Goal: Information Seeking & Learning: Understand process/instructions

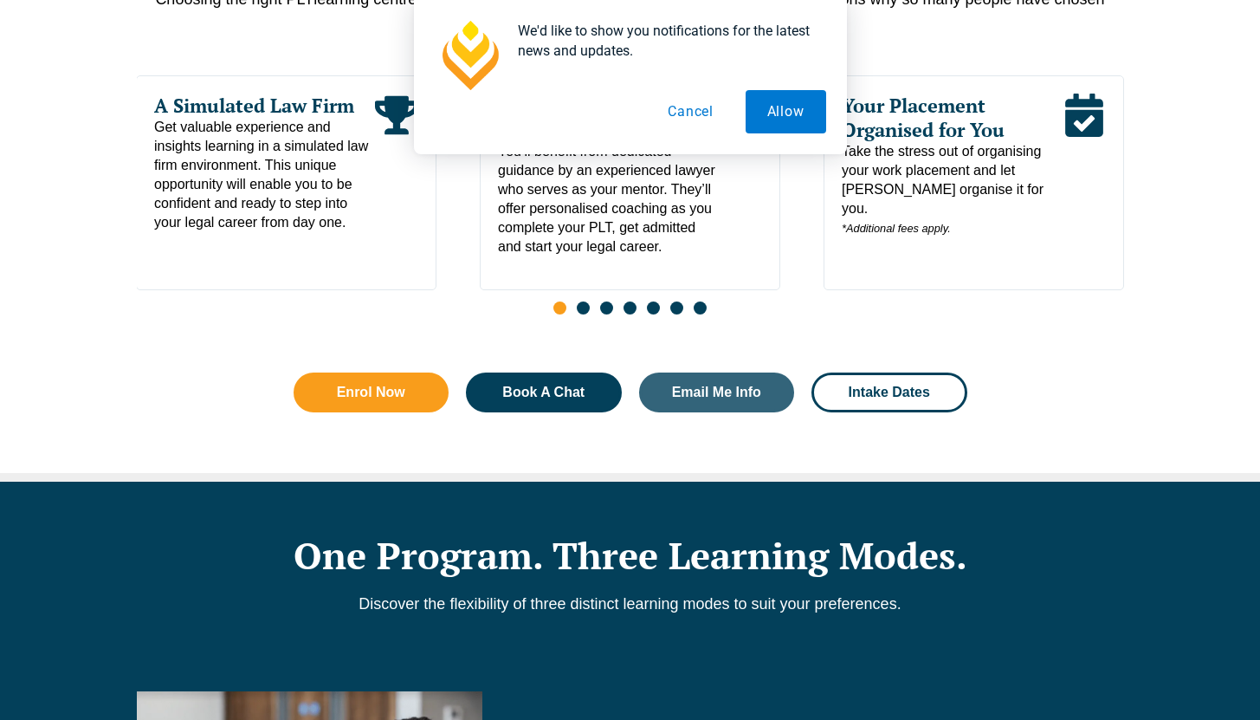
scroll to position [1804, 0]
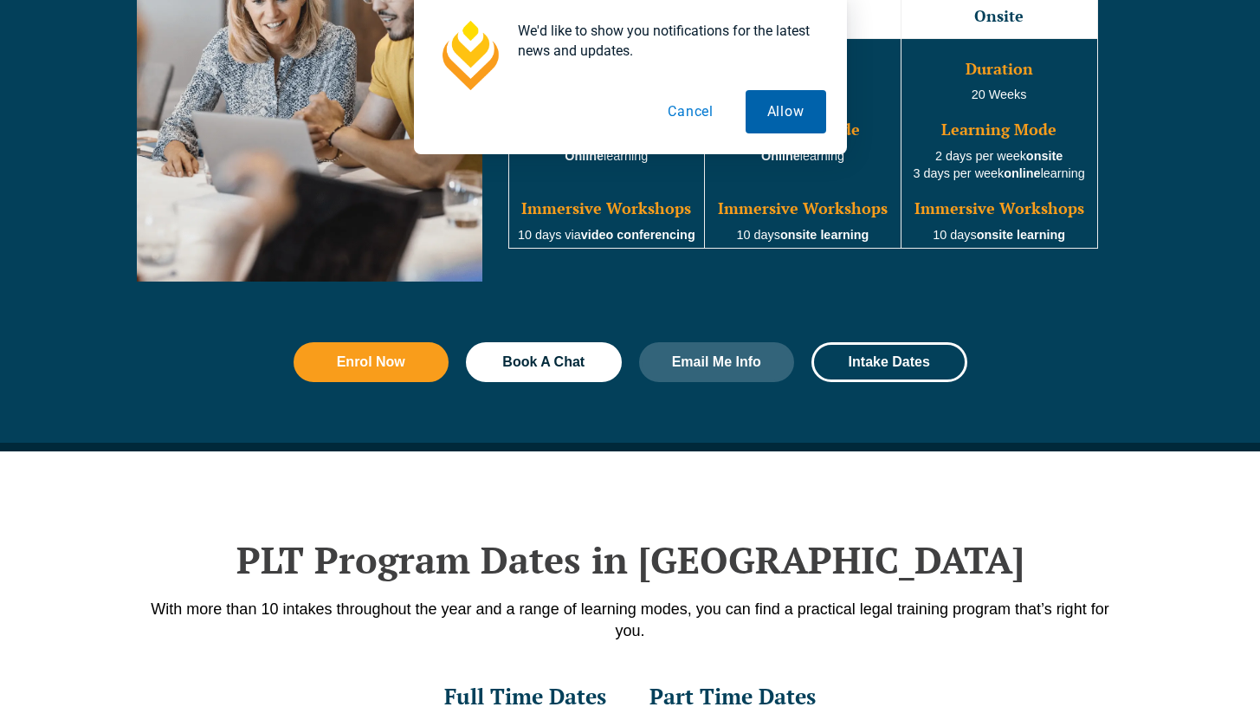
click at [805, 115] on button "Allow" at bounding box center [786, 111] width 81 height 43
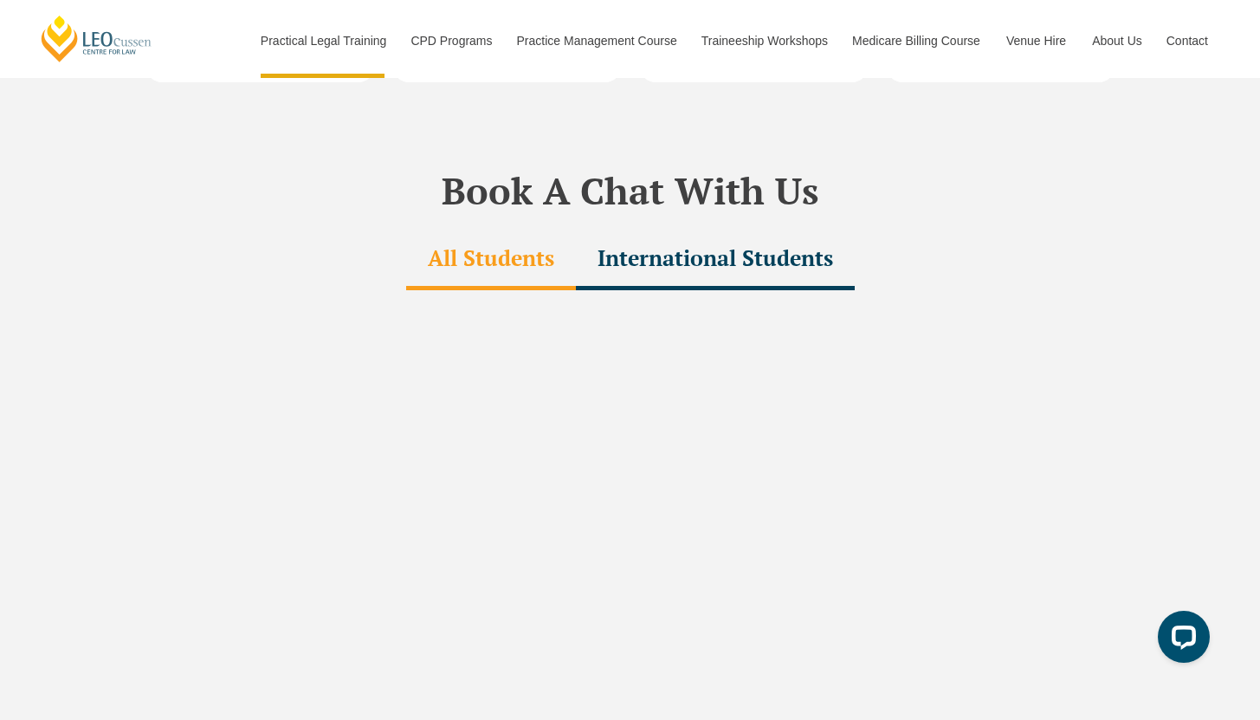
scroll to position [5086, 0]
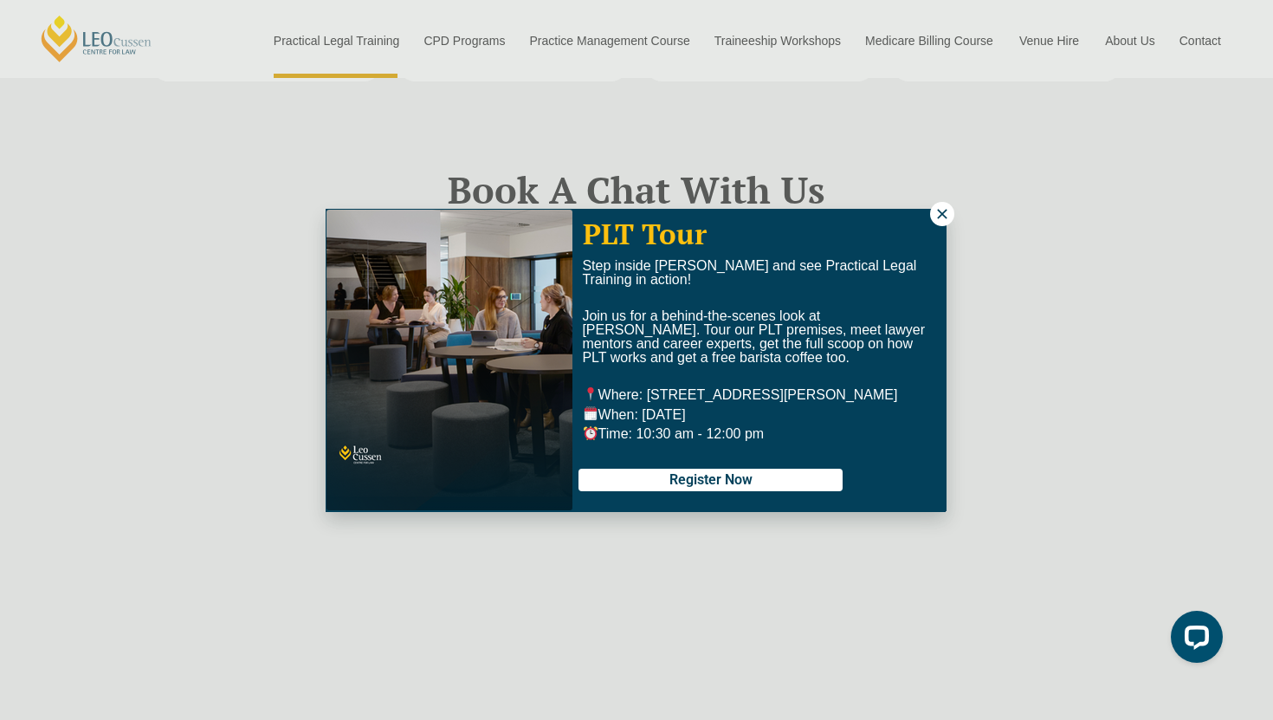
click at [931, 217] on button at bounding box center [942, 214] width 24 height 24
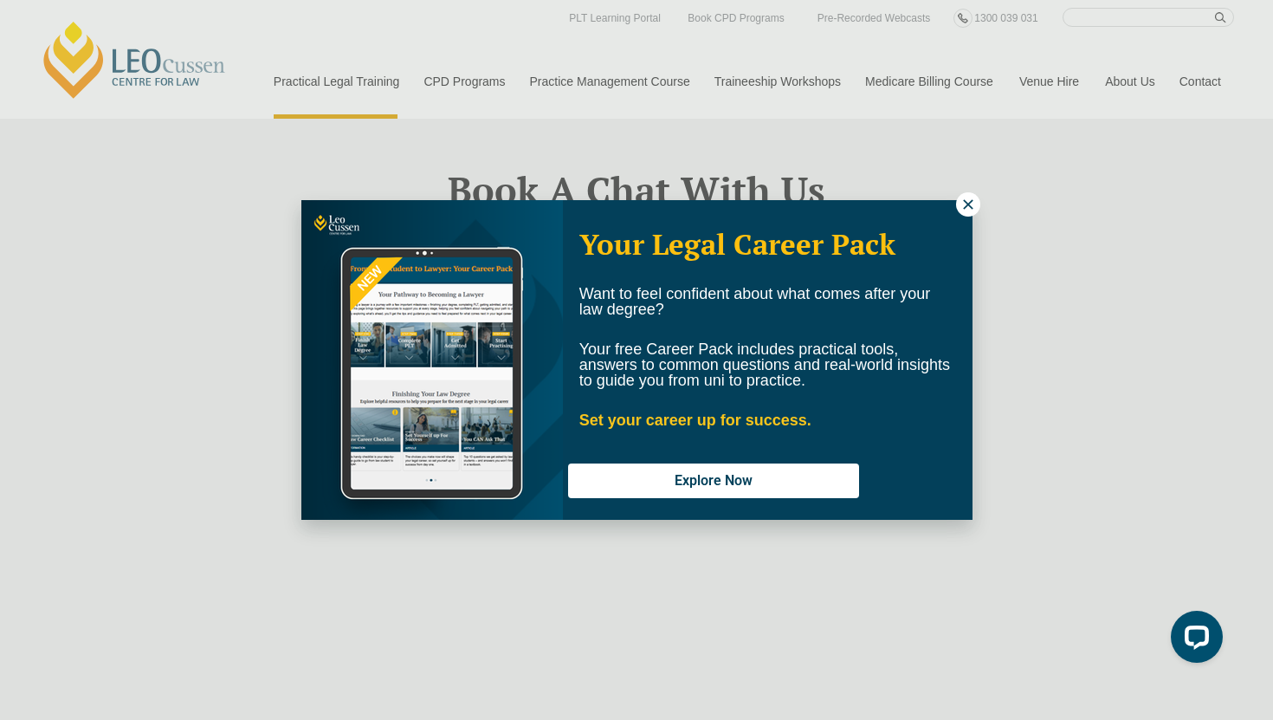
click at [962, 213] on button at bounding box center [968, 204] width 24 height 24
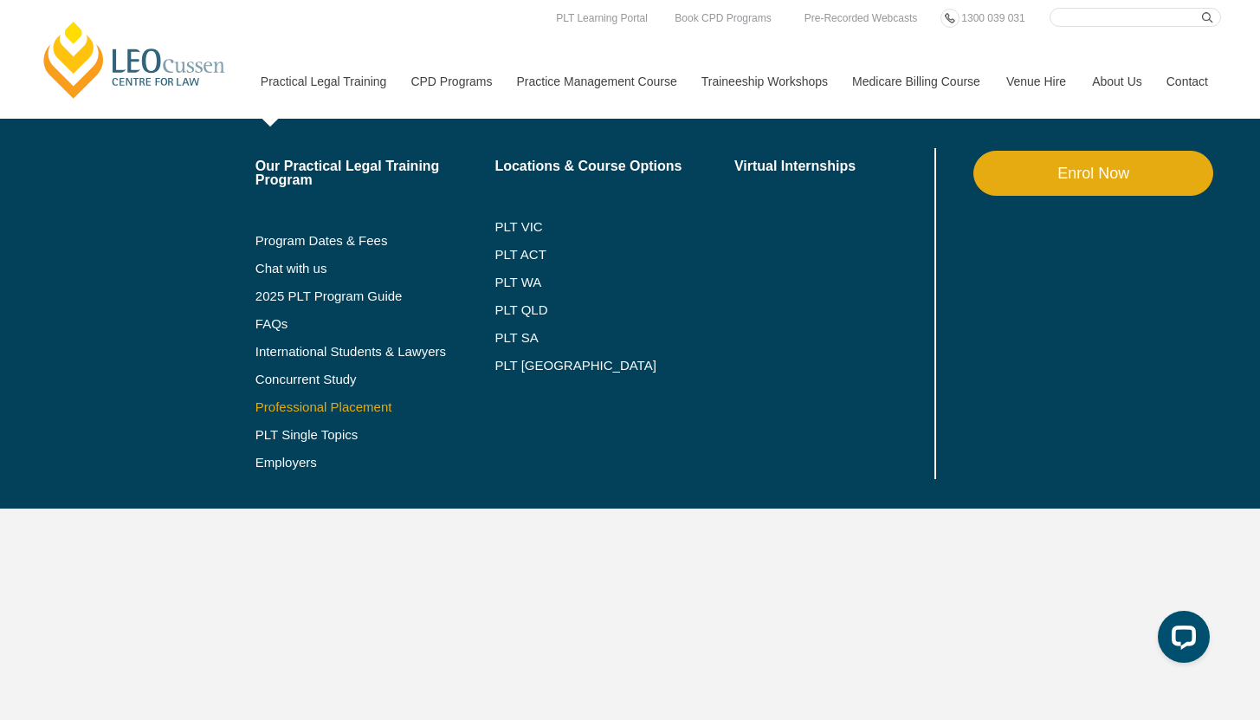
click at [335, 404] on link "Professional Placement" at bounding box center [375, 407] width 240 height 14
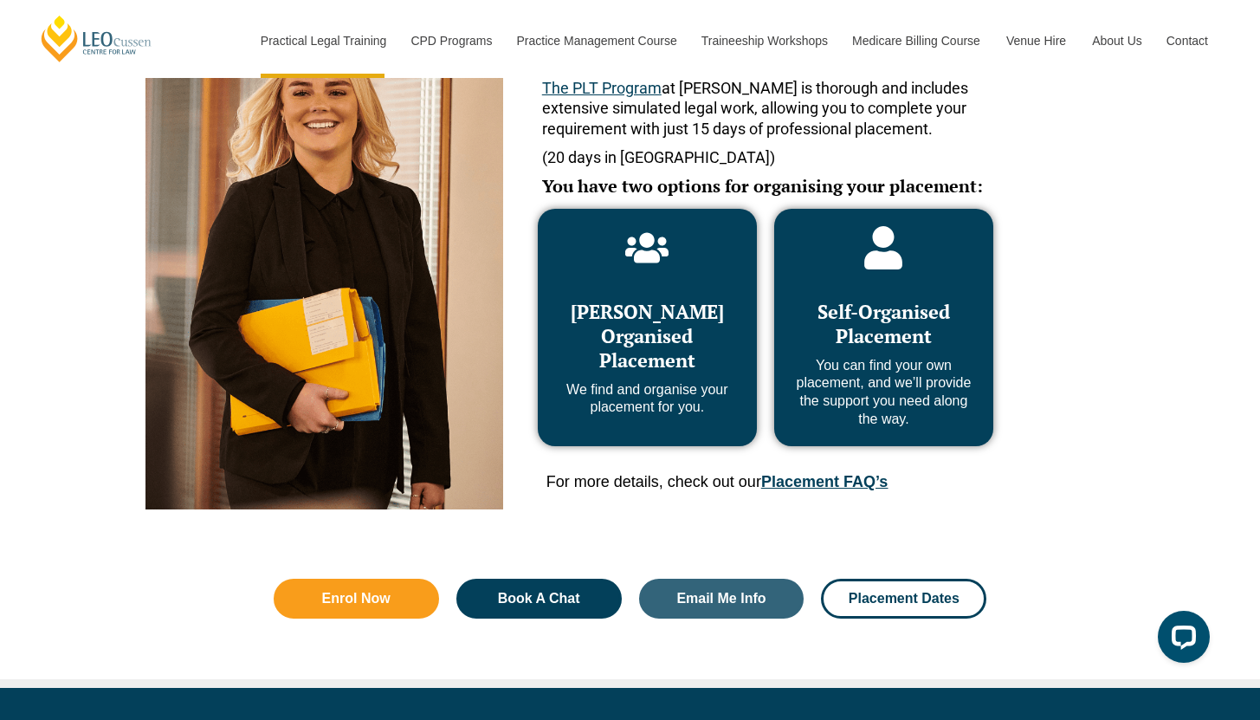
scroll to position [899, 0]
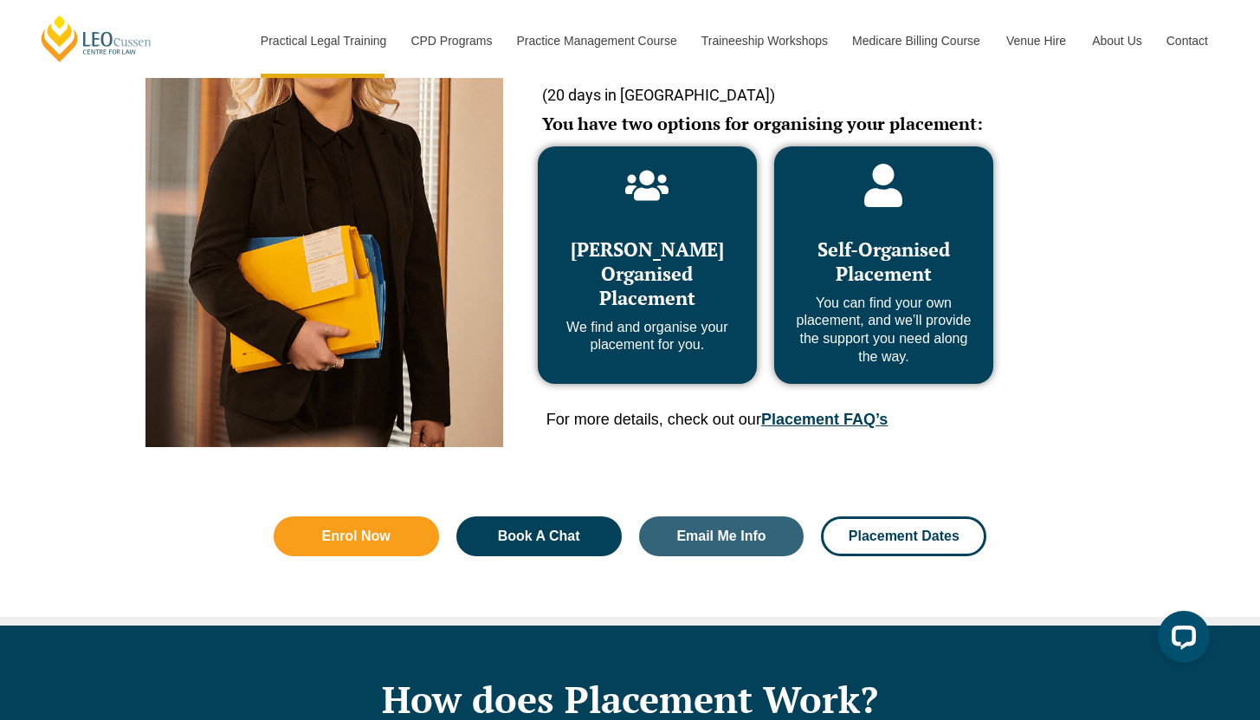
click at [864, 277] on span "Self-Organised Placement" at bounding box center [883, 260] width 132 height 49
click at [838, 421] on link "Placement FAQ’s" at bounding box center [824, 418] width 126 height 17
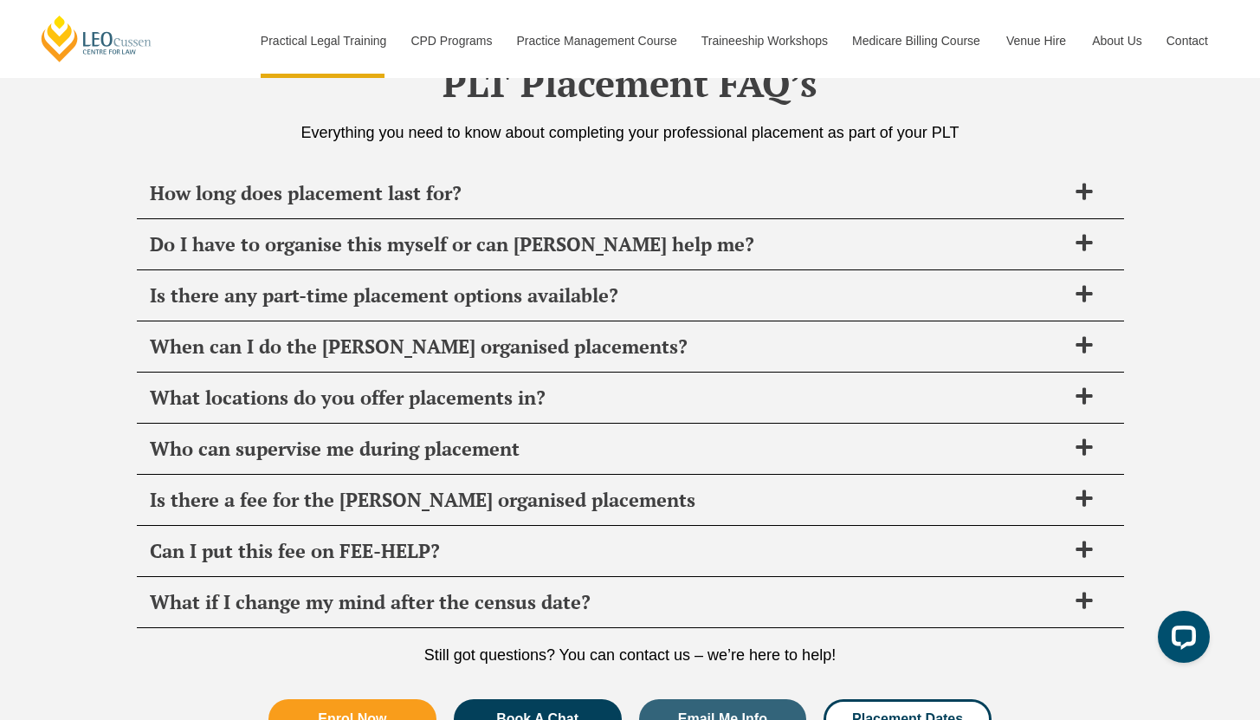
scroll to position [6120, 0]
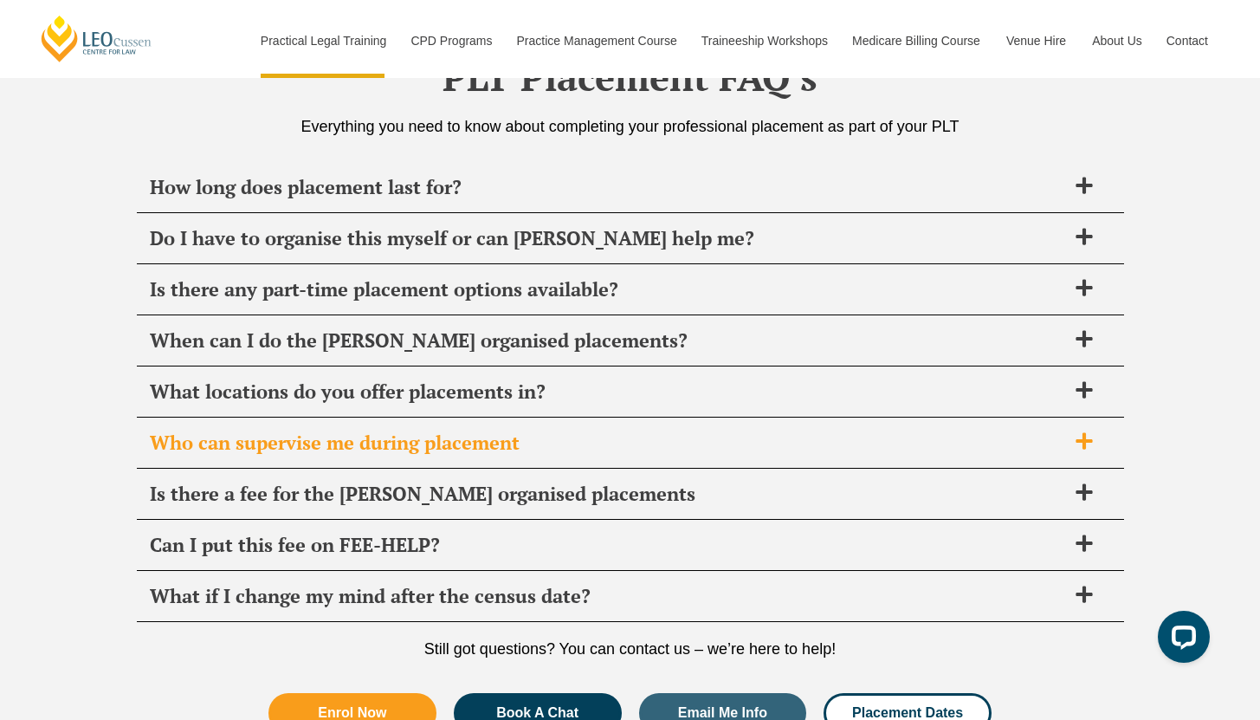
click at [682, 452] on span "Who can supervise me during placement" at bounding box center [608, 442] width 916 height 24
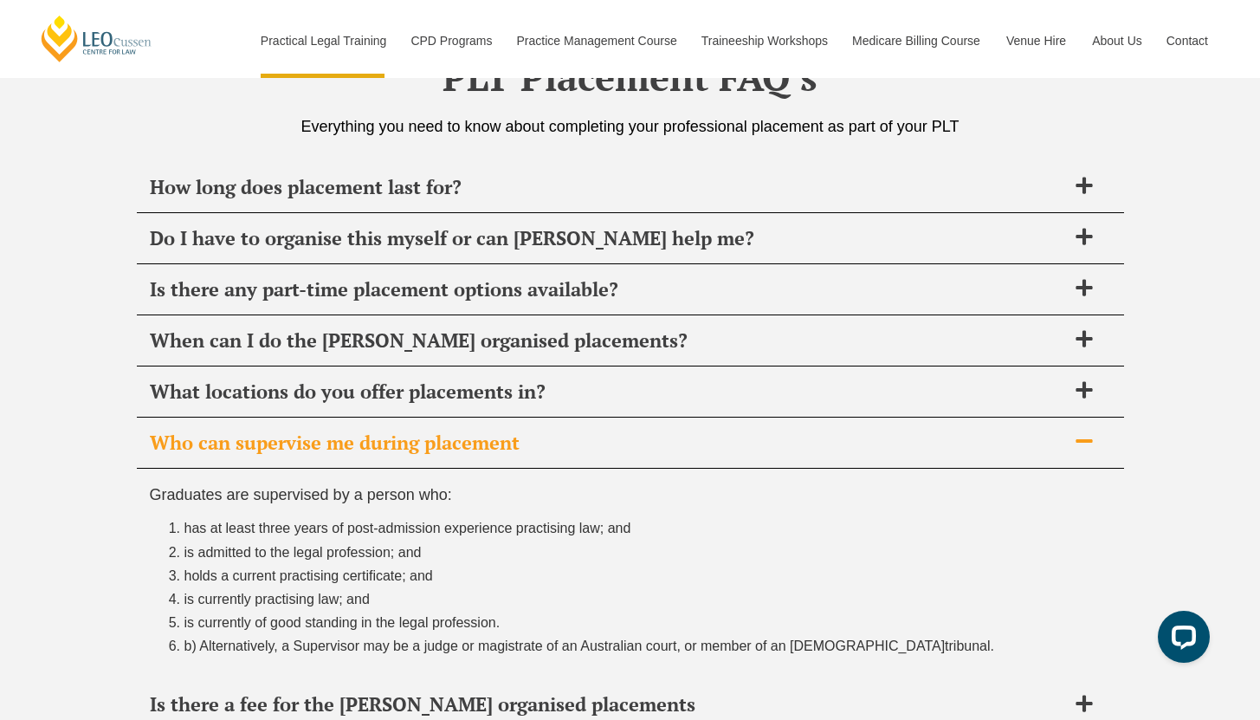
click at [682, 451] on span "Who can supervise me during placement" at bounding box center [608, 442] width 916 height 24
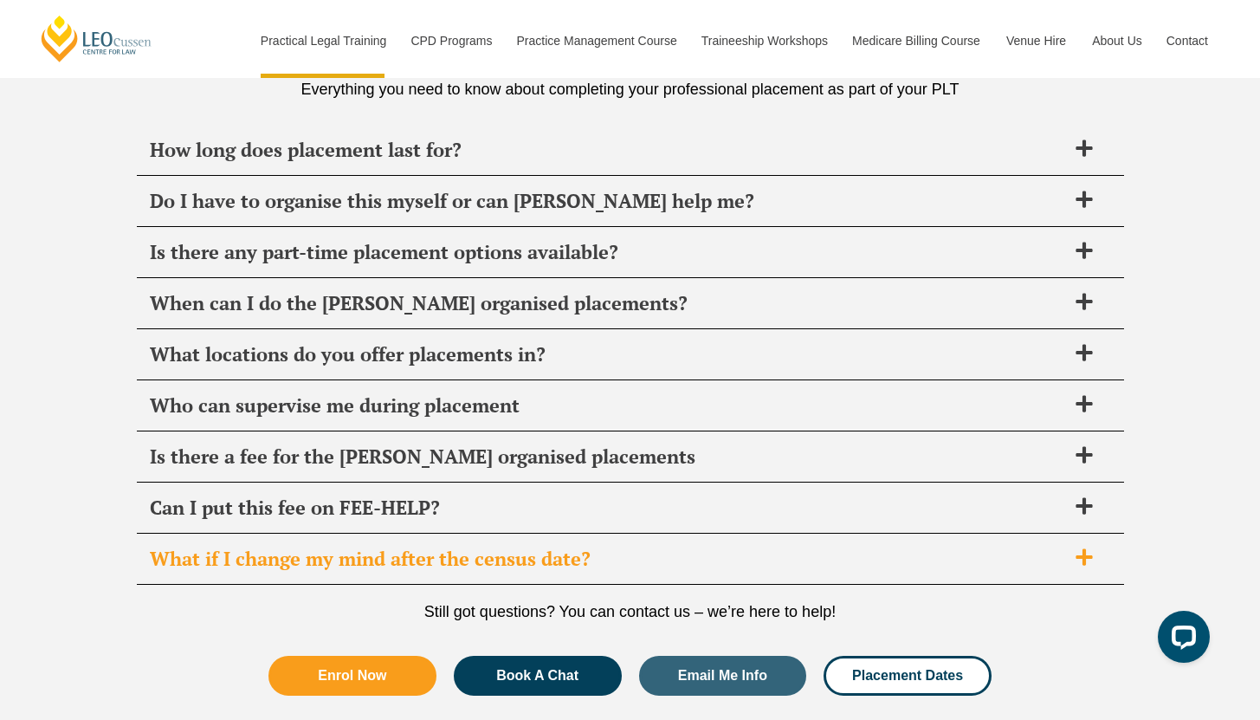
scroll to position [6153, 0]
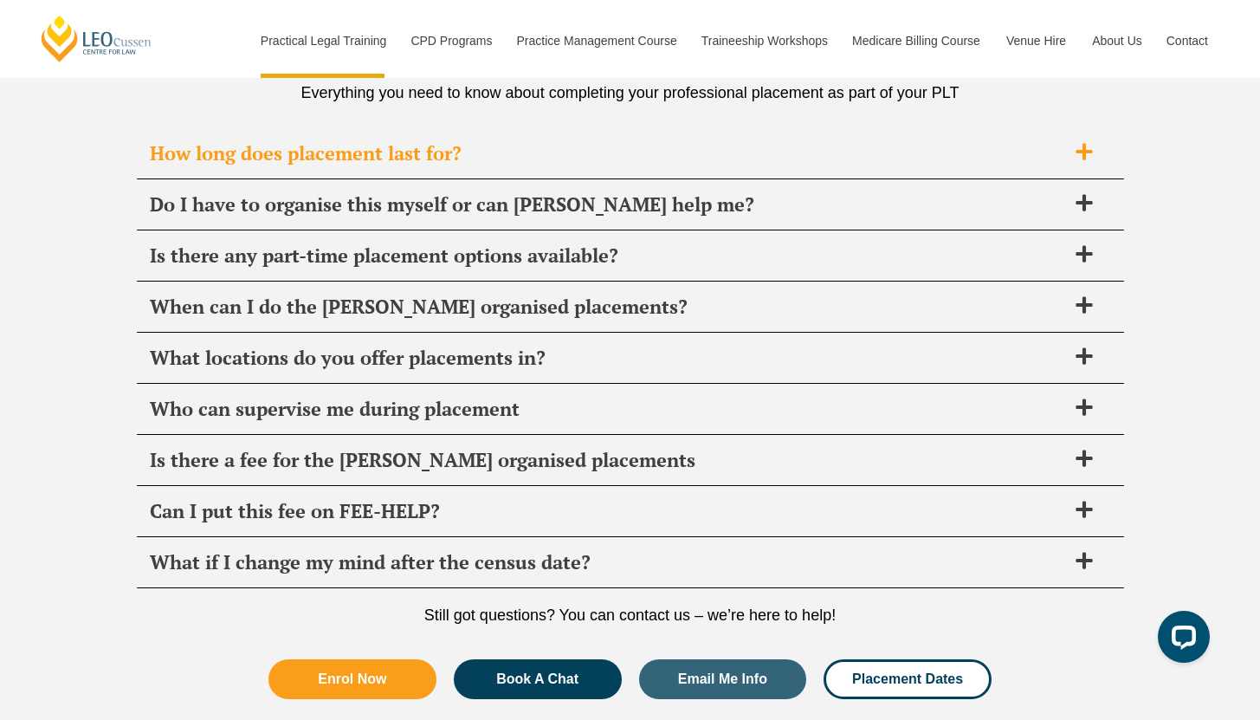
click at [630, 166] on div "How long does placement last for?" at bounding box center [630, 153] width 987 height 51
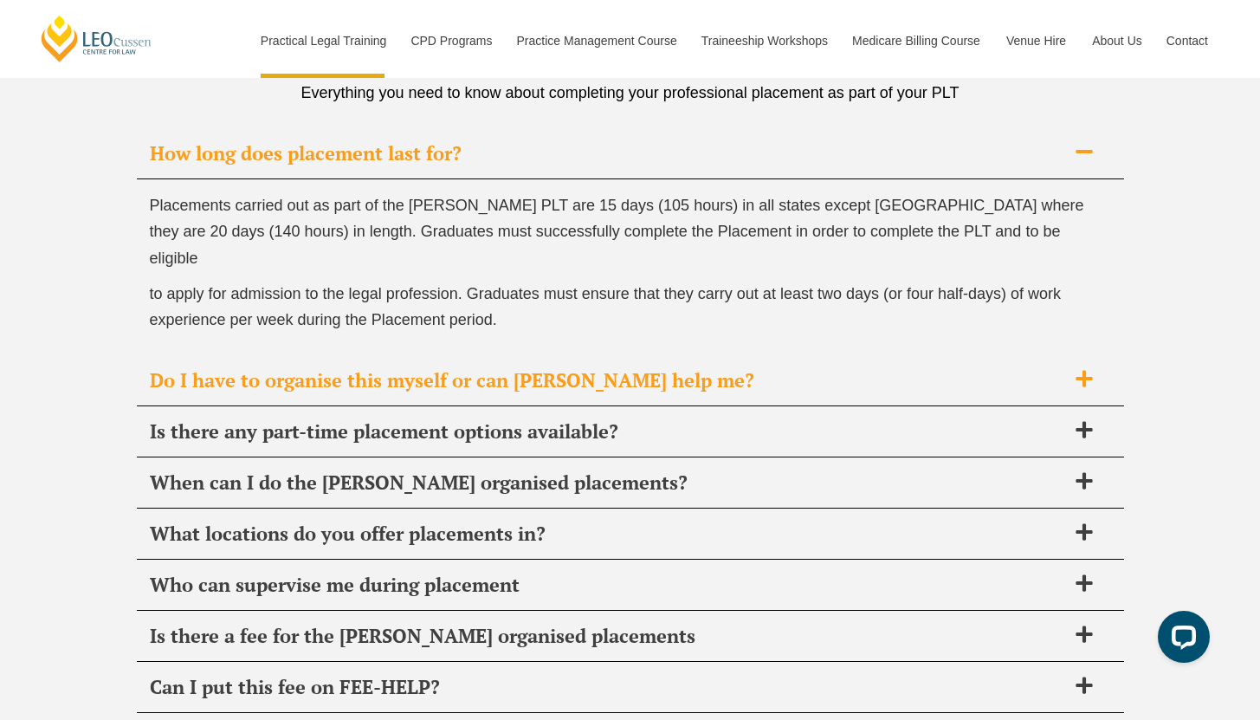
click at [641, 368] on span "Do I have to organise this myself or can Leo Cussen help me?" at bounding box center [608, 380] width 916 height 24
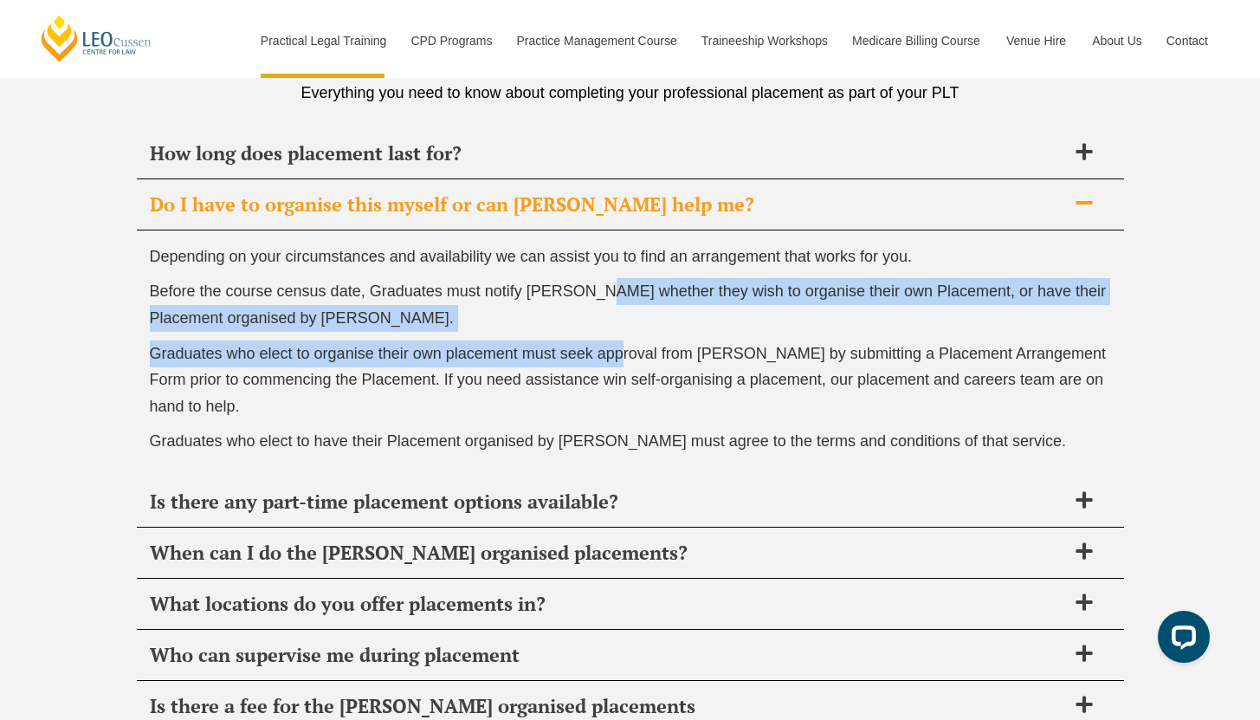
drag, startPoint x: 604, startPoint y: 285, endPoint x: 626, endPoint y: 359, distance: 77.0
click at [627, 362] on div "Depending on your circumstances and availability we can assist you to find an a…" at bounding box center [630, 353] width 987 height 246
click at [626, 359] on span "Graduates who elect to organise their own placement must seek approval from Leo…" at bounding box center [628, 380] width 957 height 70
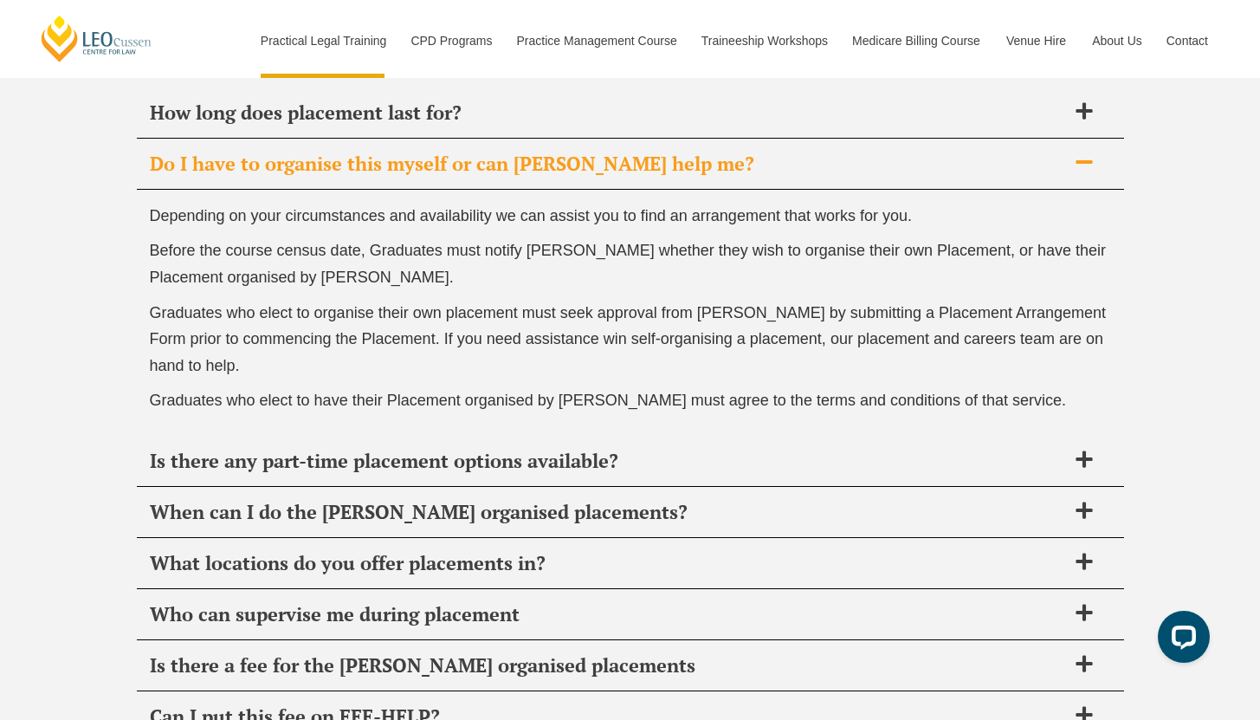
scroll to position [6197, 0]
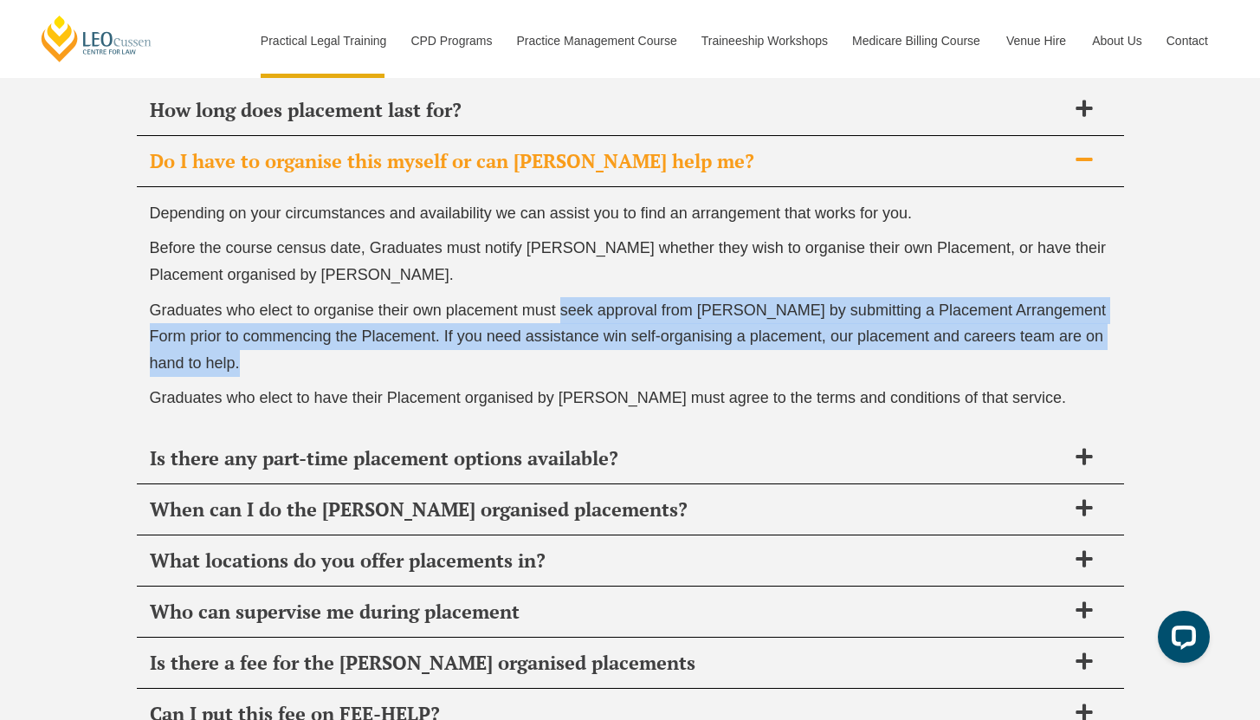
drag, startPoint x: 567, startPoint y: 320, endPoint x: 585, endPoint y: 379, distance: 62.2
click at [585, 379] on div "Depending on your circumstances and availability we can assist you to find an a…" at bounding box center [630, 310] width 987 height 246
click at [584, 378] on div "Depending on your circumstances and availability we can assist you to find an a…" at bounding box center [630, 310] width 987 height 246
drag, startPoint x: 584, startPoint y: 378, endPoint x: 487, endPoint y: 320, distance: 113.0
click at [487, 320] on div "Depending on your circumstances and availability we can assist you to find an a…" at bounding box center [630, 310] width 987 height 246
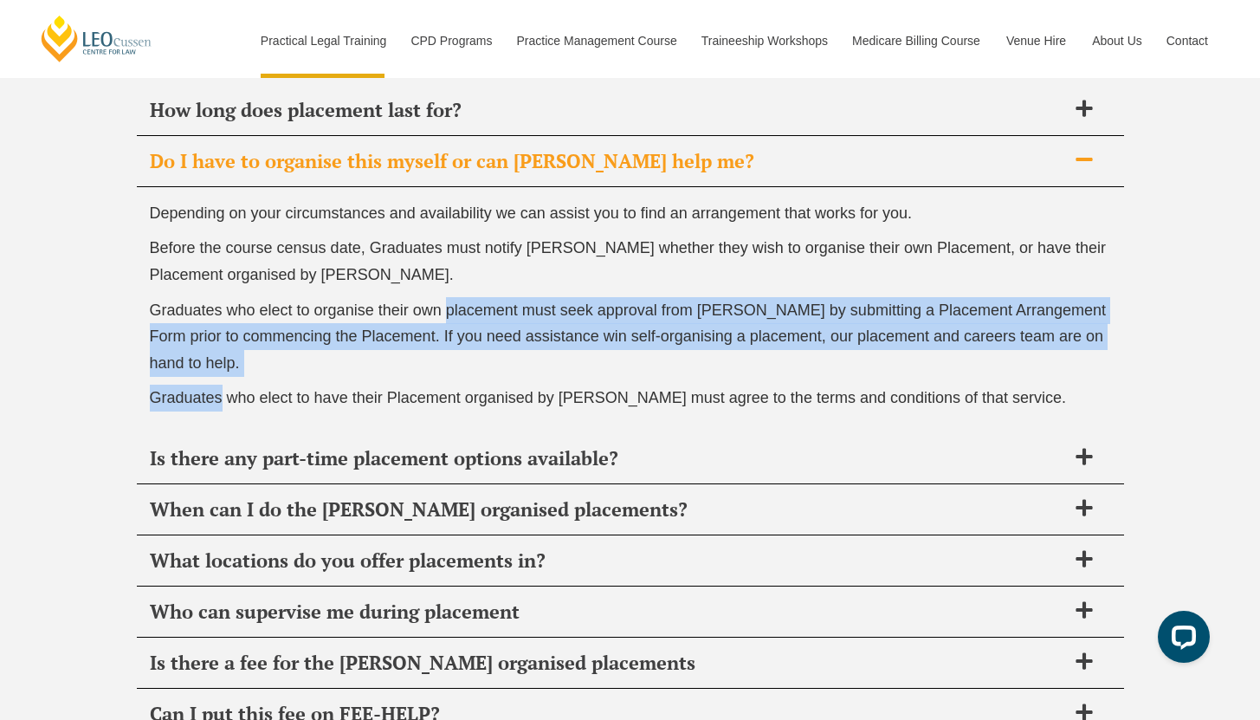
click at [487, 320] on span "Graduates who elect to organise their own placement must seek approval from Leo…" at bounding box center [628, 336] width 957 height 70
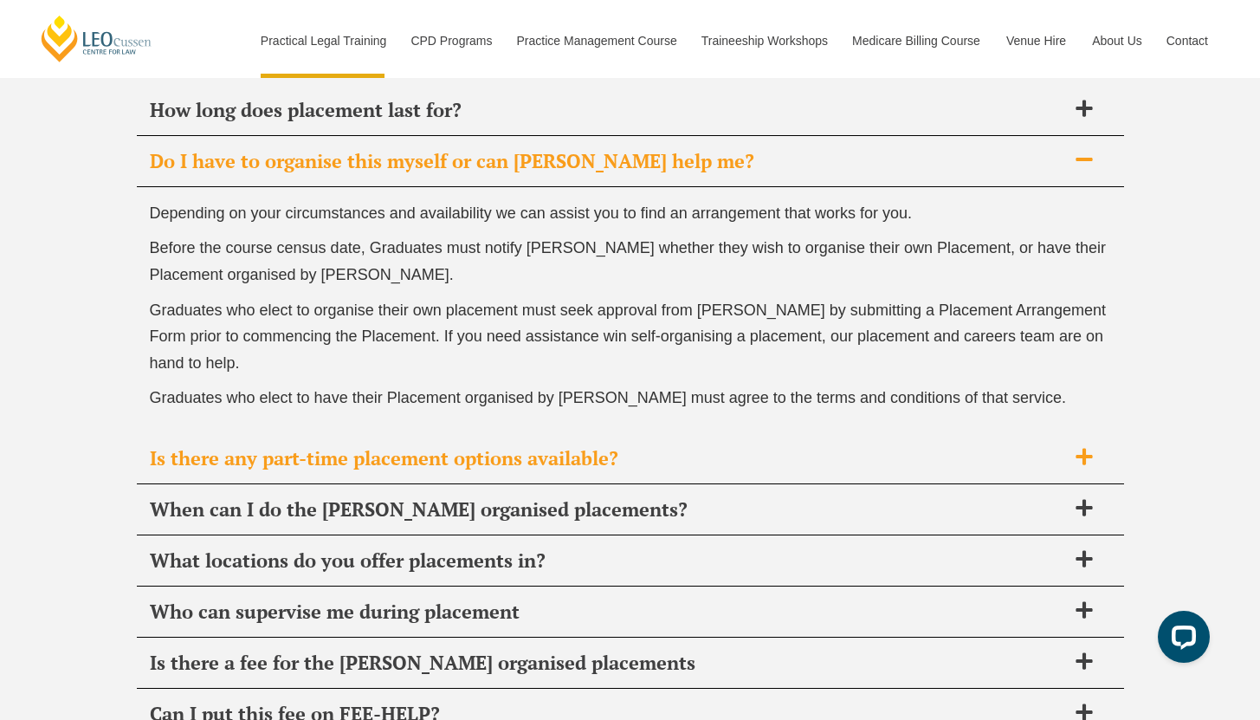
click at [502, 465] on span "Is there any part-time placement options available?" at bounding box center [608, 458] width 916 height 24
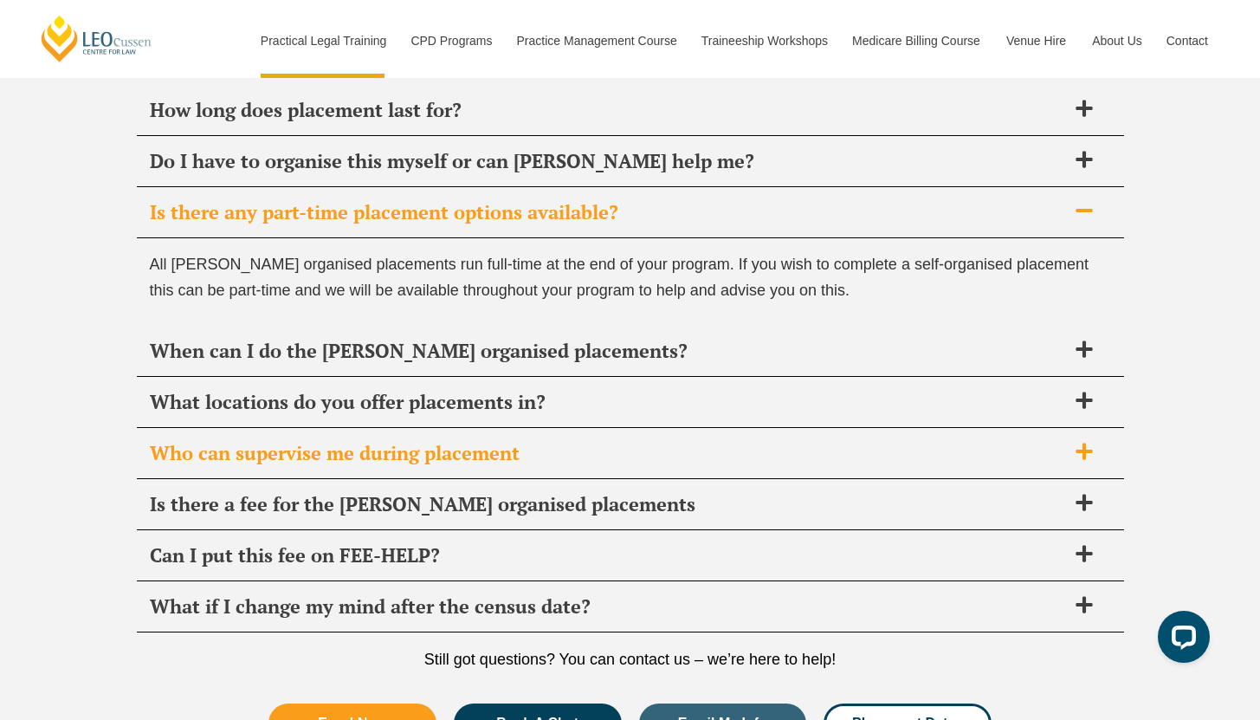
click at [510, 453] on span "Who can supervise me during placement" at bounding box center [608, 453] width 916 height 24
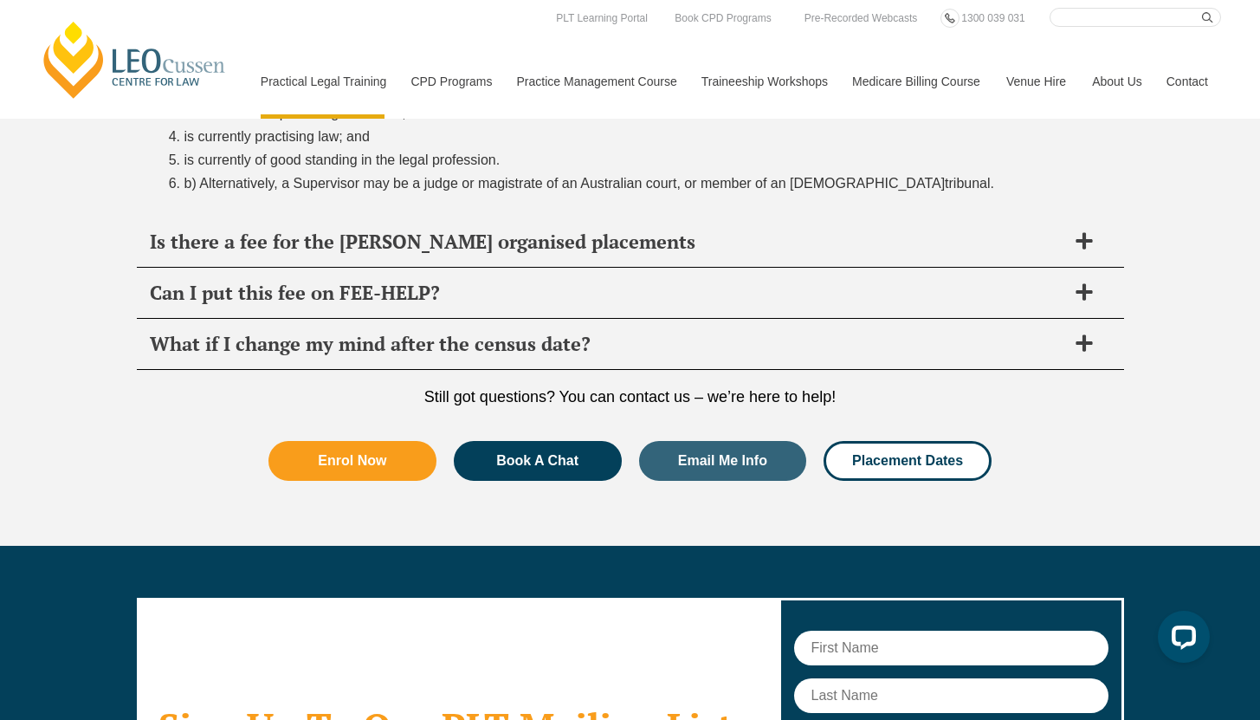
scroll to position [6461, 0]
